Goal: Task Accomplishment & Management: Manage account settings

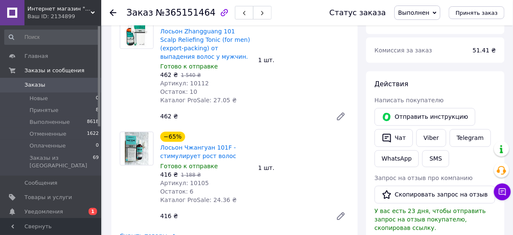
scroll to position [337, 0]
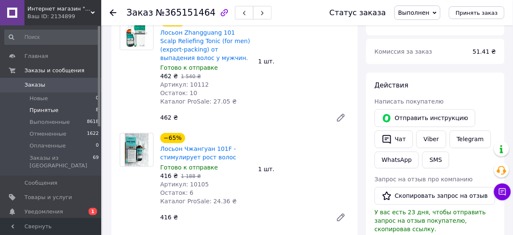
click at [40, 106] on span "Принятые" at bounding box center [44, 110] width 29 height 8
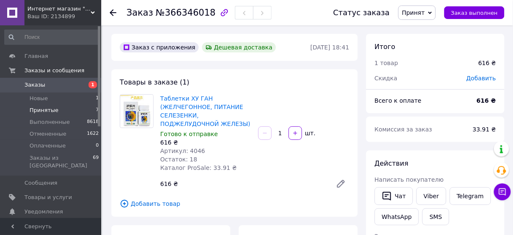
click at [43, 109] on span "Принятые" at bounding box center [44, 110] width 29 height 8
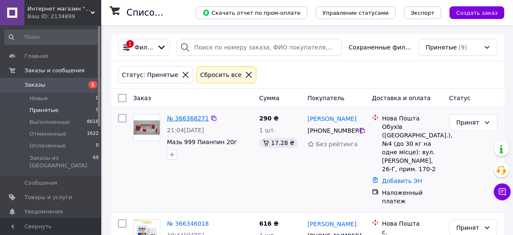
click at [192, 119] on link "№ 366368271" at bounding box center [188, 118] width 42 height 7
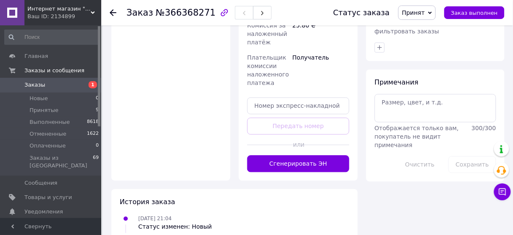
scroll to position [431, 0]
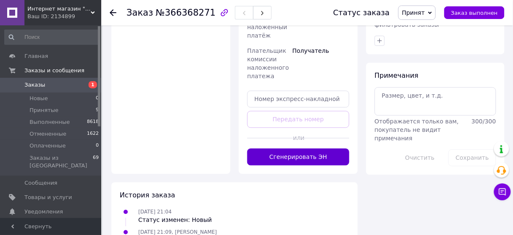
click at [316, 148] on button "Сгенерировать ЭН" at bounding box center [298, 156] width 102 height 17
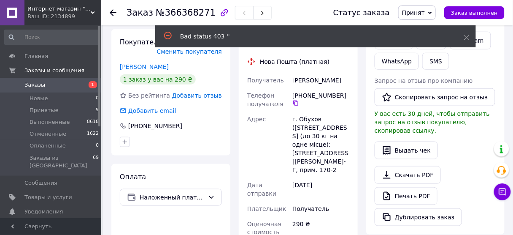
scroll to position [195, 0]
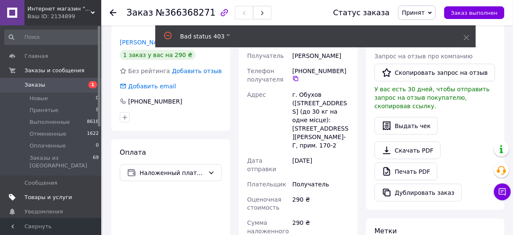
click at [51, 193] on span "Товары и услуги" at bounding box center [48, 197] width 48 height 8
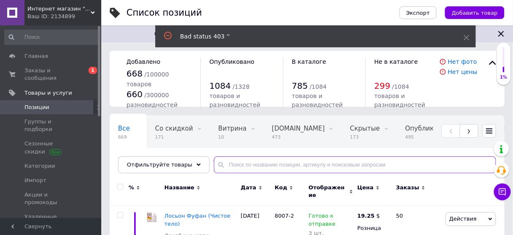
click at [243, 163] on input "text" at bounding box center [355, 164] width 282 height 17
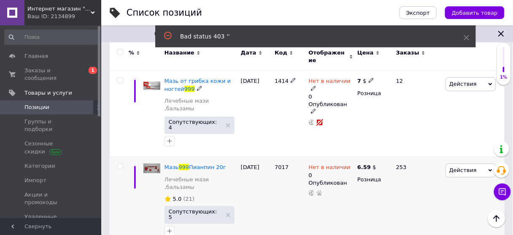
scroll to position [135, 0]
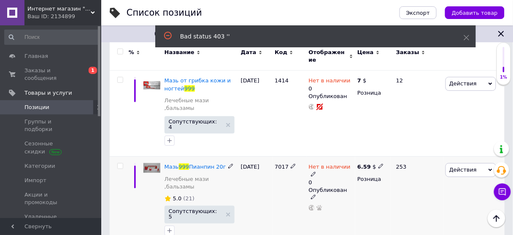
type input "999"
click at [316, 171] on icon at bounding box center [313, 173] width 5 height 5
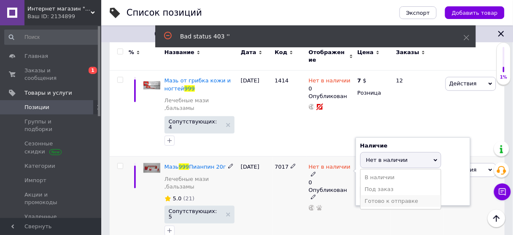
click at [370, 195] on li "Готово к отправке" at bounding box center [401, 201] width 80 height 12
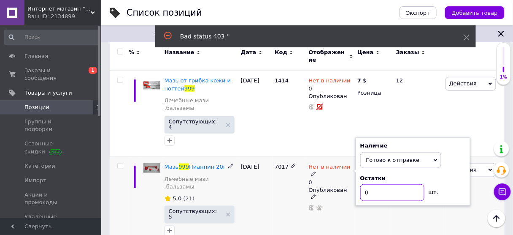
click at [371, 184] on input "0" at bounding box center [392, 192] width 64 height 17
type input "2"
click at [372, 202] on div "6.59 $ Розница" at bounding box center [373, 200] width 36 height 89
drag, startPoint x: 378, startPoint y: 176, endPoint x: 359, endPoint y: 175, distance: 19.0
click at [359, 175] on div "Наличие Готово к отправке В наличии Нет в наличии Под заказ Остатки 180 шт." at bounding box center [413, 171] width 115 height 68
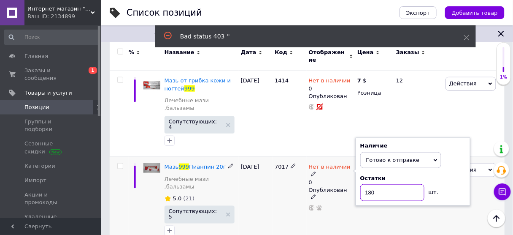
type input "2"
drag, startPoint x: 380, startPoint y: 174, endPoint x: 360, endPoint y: 174, distance: 19.8
click at [360, 184] on input "190" at bounding box center [392, 192] width 64 height 17
type input "180"
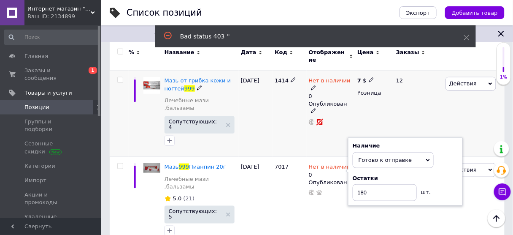
click at [142, 129] on div at bounding box center [151, 113] width 21 height 86
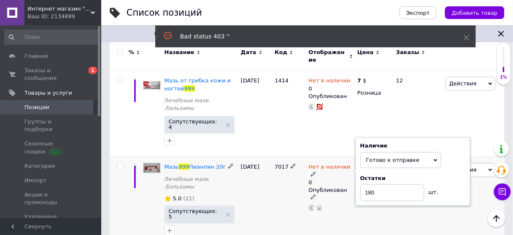
click at [223, 208] on div "Мазь 999 Пианпин 20г Лечебные мази ,бальзамы 5.0 (21) Сопутствующих: 5" at bounding box center [200, 200] width 76 height 89
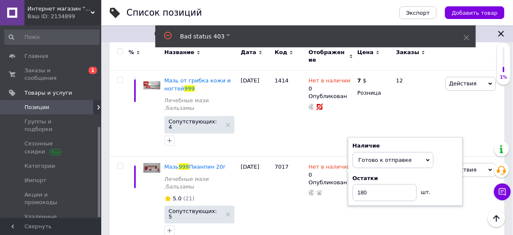
scroll to position [216, 0]
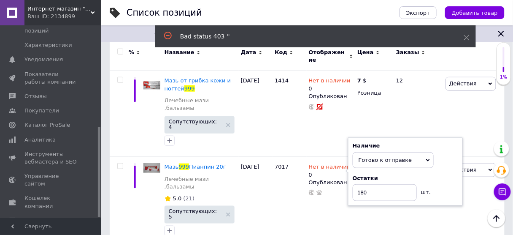
click at [98, 186] on div at bounding box center [99, 121] width 3 height 191
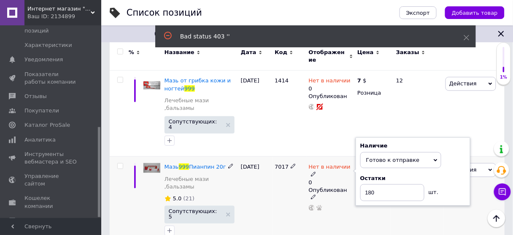
click at [377, 197] on div "6.59 $ Розница" at bounding box center [373, 200] width 36 height 89
click at [444, 174] on div "Остатки" at bounding box center [412, 178] width 105 height 8
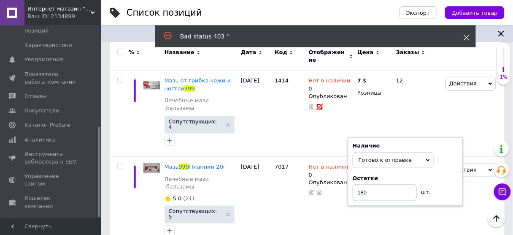
click at [464, 36] on icon at bounding box center [467, 38] width 6 height 6
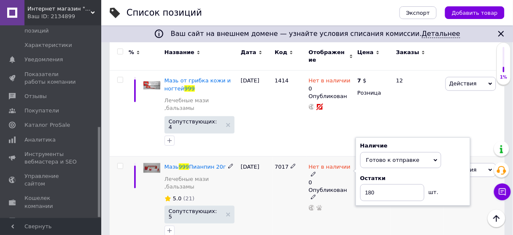
click at [452, 202] on div "Действия Редактировать Поднять в начало группы Копировать Скидка Подарок Сопутс…" at bounding box center [473, 200] width 61 height 89
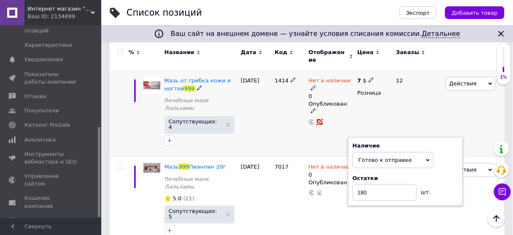
click at [316, 113] on div "Нет в наличии 0 Опубликован" at bounding box center [331, 113] width 49 height 86
click at [329, 77] on span "Нет в наличии" at bounding box center [330, 81] width 42 height 9
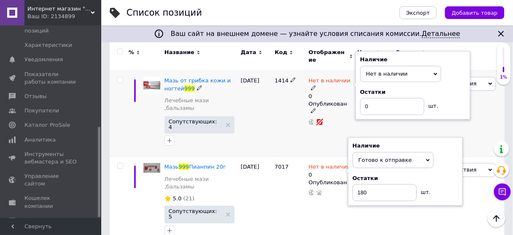
click at [456, 75] on div "Наличие Нет в наличии В наличии Под заказ Готово к отправке Остатки 0 шт." at bounding box center [412, 85] width 105 height 59
click at [500, 108] on div "Действия Редактировать Поднять в начало группы Копировать Скидка Подарок Сопутс…" at bounding box center [473, 113] width 61 height 86
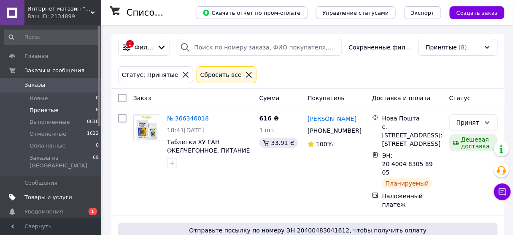
click at [32, 193] on span "Товары и услуги" at bounding box center [48, 197] width 48 height 8
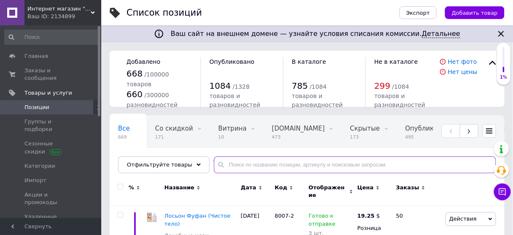
click at [255, 163] on input "text" at bounding box center [355, 164] width 282 height 17
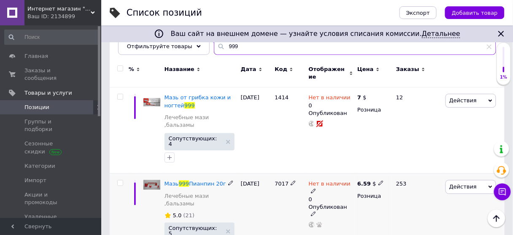
scroll to position [169, 0]
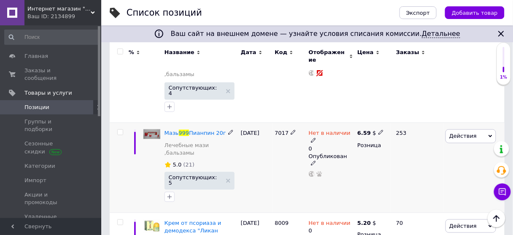
type input "999"
click at [316, 138] on use at bounding box center [313, 140] width 5 height 5
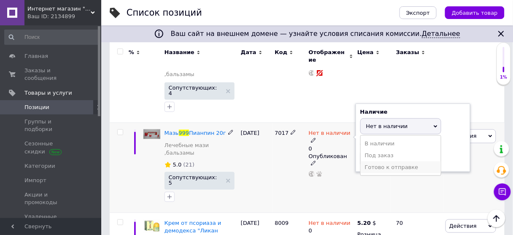
click at [392, 161] on li "Готово к отправке" at bounding box center [401, 167] width 80 height 12
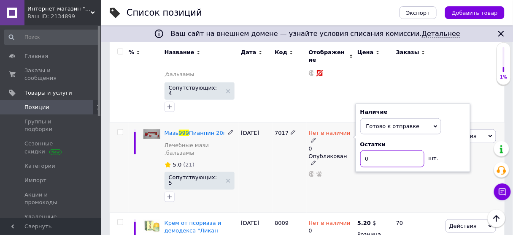
click at [384, 150] on input "0" at bounding box center [392, 158] width 64 height 17
type input "180"
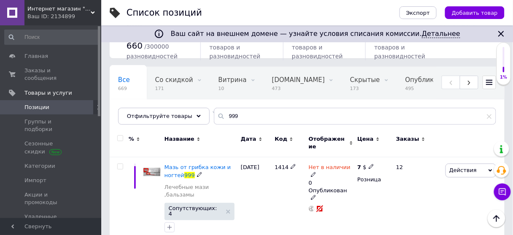
scroll to position [29, 0]
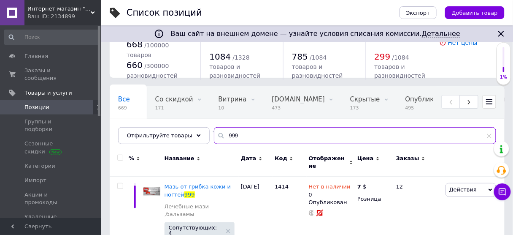
drag, startPoint x: 238, startPoint y: 139, endPoint x: 200, endPoint y: 136, distance: 38.1
click at [200, 136] on div "Все 669 Со скидкой 171 Удалить Редактировать Витрина 10 Удалить Редактировать B…" at bounding box center [307, 115] width 395 height 58
